Goal: Transaction & Acquisition: Obtain resource

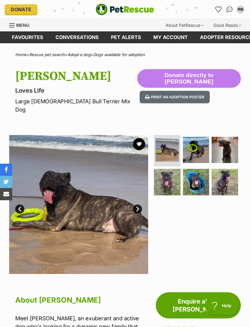
click at [137, 138] on button "favourite" at bounding box center [139, 144] width 12 height 12
click at [75, 199] on img at bounding box center [78, 204] width 139 height 139
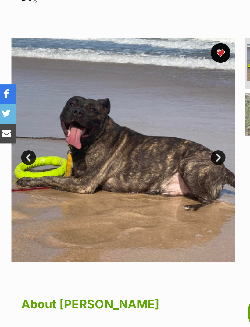
click at [136, 204] on link "Next" at bounding box center [137, 208] width 9 height 9
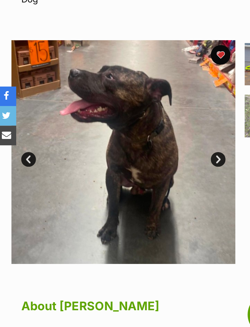
click at [135, 204] on link "Next" at bounding box center [137, 208] width 9 height 9
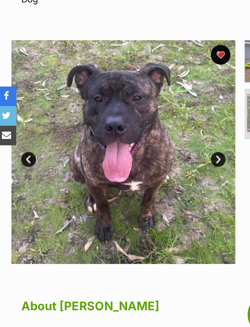
click at [136, 204] on link "Next" at bounding box center [137, 208] width 9 height 9
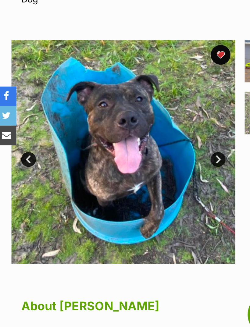
click at [135, 204] on link "Next" at bounding box center [137, 208] width 9 height 9
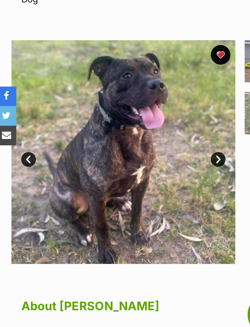
click at [135, 204] on link "Next" at bounding box center [137, 208] width 9 height 9
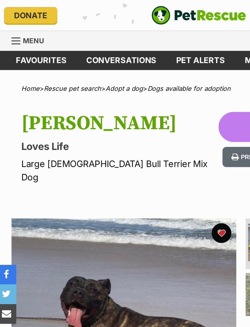
click at [125, 10] on img "PetRescue" at bounding box center [125, 10] width 59 height 12
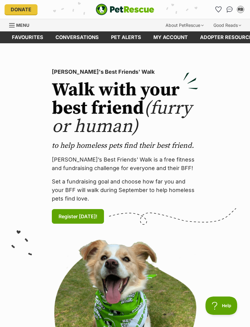
click at [24, 27] on span "Menu" at bounding box center [22, 25] width 13 height 5
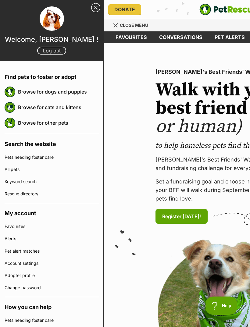
click at [68, 93] on link "Browse for dogs and puppies" at bounding box center [58, 91] width 81 height 13
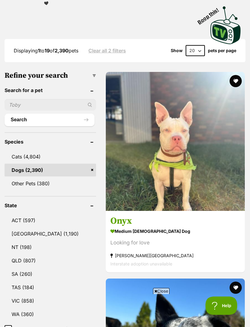
click at [37, 108] on input "text" at bounding box center [50, 105] width 91 height 12
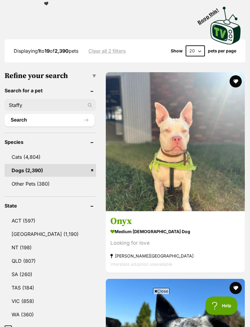
type input "Staffy"
click at [44, 119] on button "Search" at bounding box center [50, 120] width 90 height 12
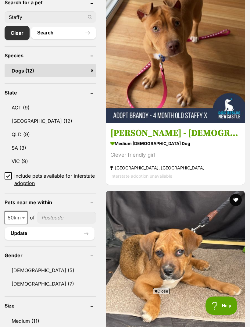
scroll to position [258, 0]
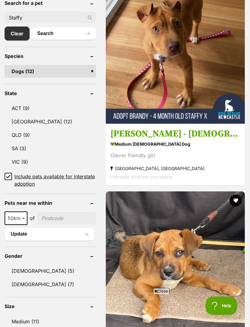
click at [24, 162] on link "VIC (9)" at bounding box center [50, 161] width 91 height 13
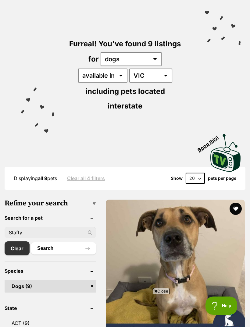
scroll to position [39, 0]
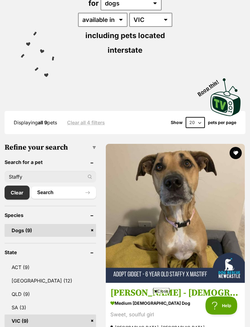
click at [42, 178] on input "Staffy" at bounding box center [50, 177] width 91 height 12
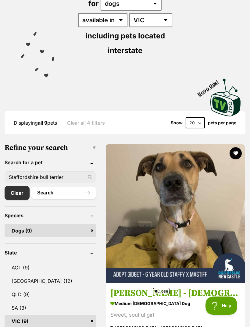
type input "Staffordshire bull terrier"
click at [67, 191] on button "Search" at bounding box center [63, 193] width 65 height 12
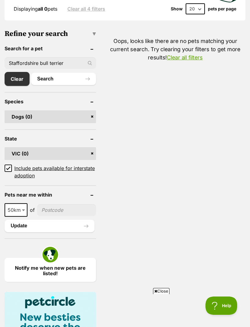
scroll to position [212, 0]
click at [82, 153] on link "VIC (0)" at bounding box center [50, 153] width 91 height 13
